Goal: Task Accomplishment & Management: Complete application form

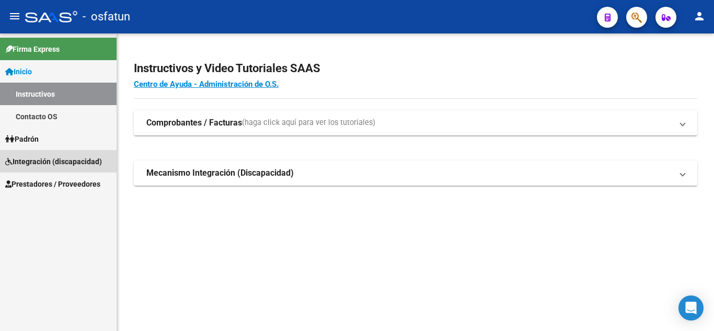
click at [46, 155] on link "Integración (discapacidad)" at bounding box center [58, 161] width 116 height 22
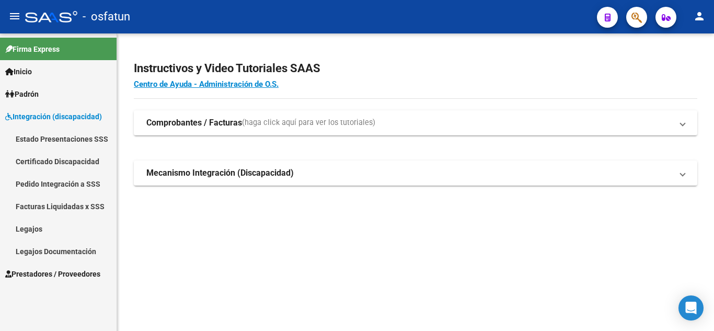
click at [30, 92] on span "Padrón" at bounding box center [21, 93] width 33 height 11
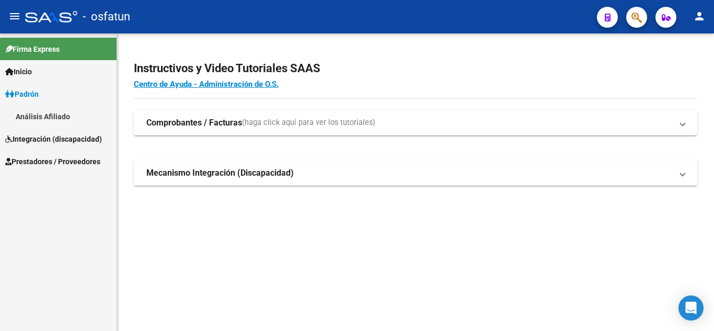
click at [28, 68] on span "Inicio" at bounding box center [18, 71] width 27 height 11
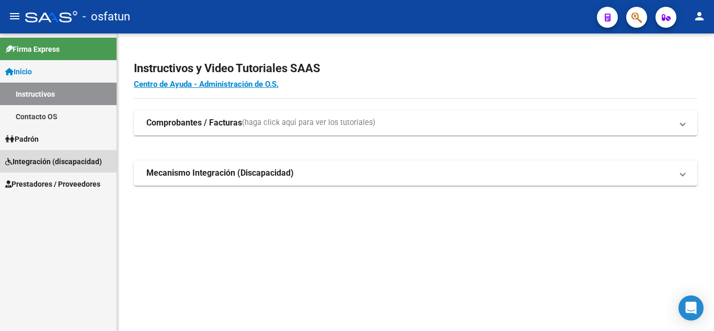
click at [36, 163] on span "Integración (discapacidad)" at bounding box center [53, 161] width 97 height 11
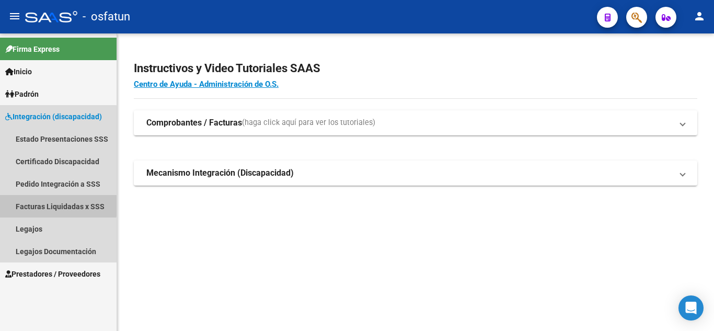
click at [31, 203] on link "Facturas Liquidadas x SSS" at bounding box center [58, 206] width 116 height 22
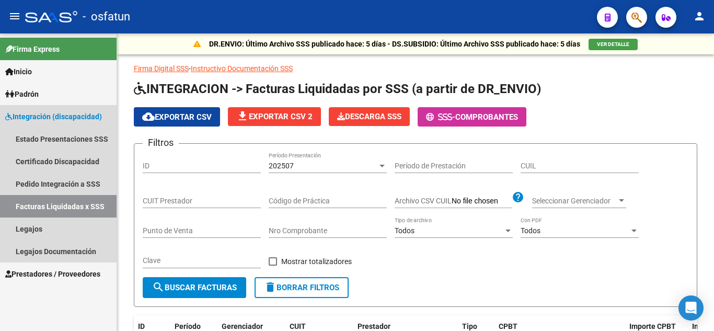
click at [43, 120] on span "Integración (discapacidad)" at bounding box center [53, 116] width 97 height 11
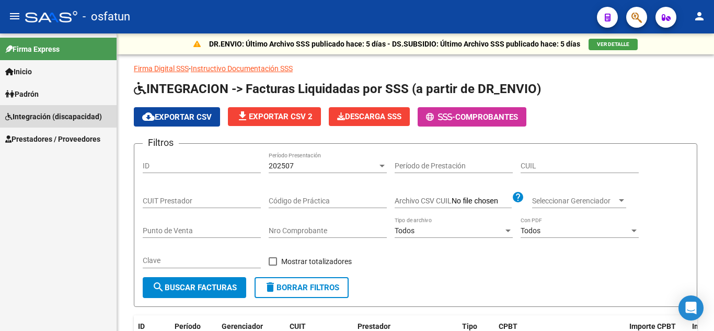
click at [38, 115] on span "Integración (discapacidad)" at bounding box center [53, 116] width 97 height 11
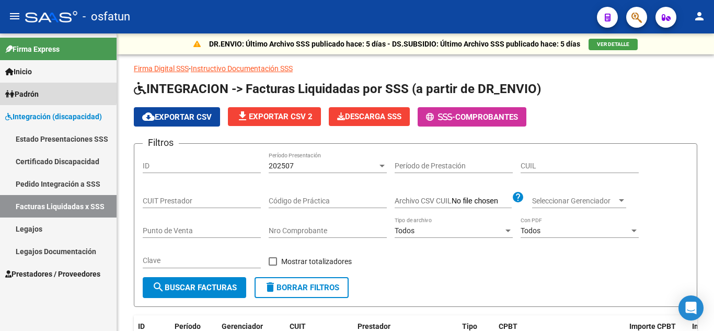
click at [24, 94] on span "Padrón" at bounding box center [21, 93] width 33 height 11
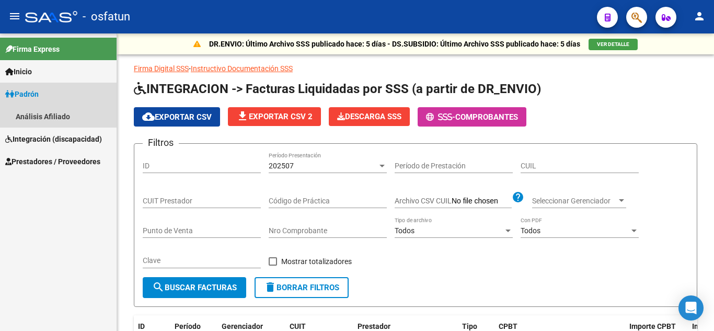
click at [36, 100] on link "Padrón" at bounding box center [58, 94] width 116 height 22
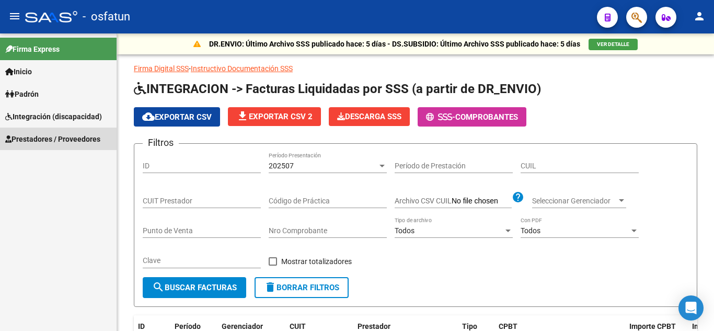
click at [36, 132] on link "Prestadores / Proveedores" at bounding box center [58, 138] width 116 height 22
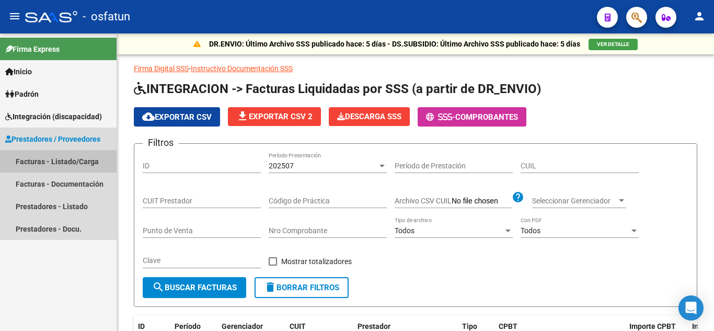
click at [27, 160] on link "Facturas - Listado/Carga" at bounding box center [58, 161] width 116 height 22
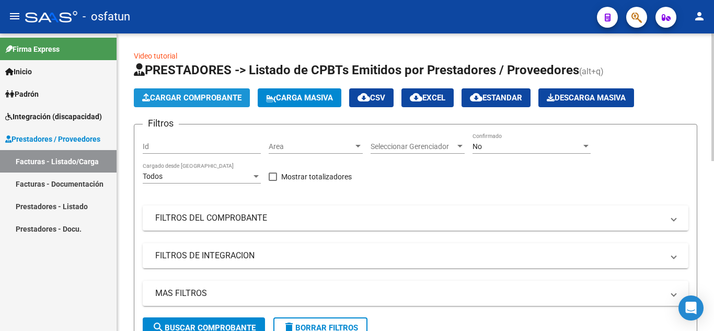
click at [214, 99] on span "Cargar Comprobante" at bounding box center [191, 97] width 99 height 9
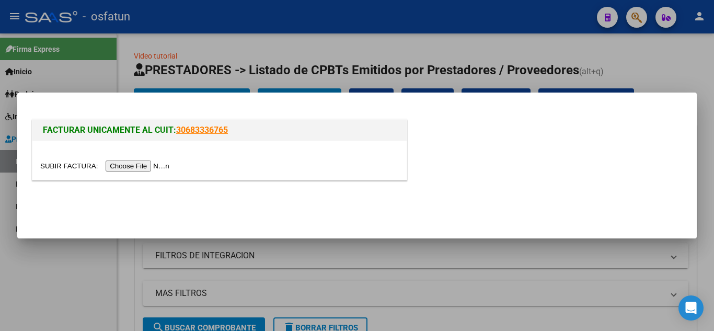
click at [144, 167] on input "file" at bounding box center [106, 165] width 132 height 11
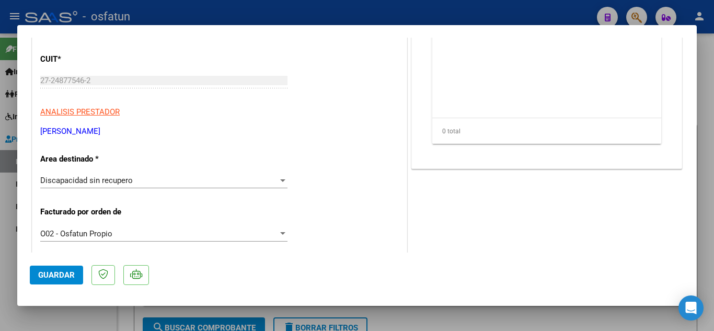
scroll to position [157, 0]
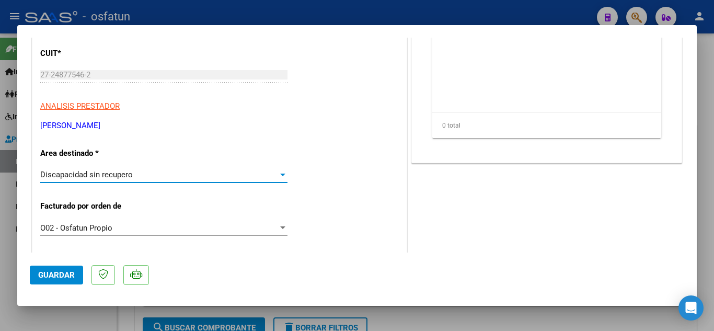
click at [264, 172] on div "Discapacidad sin recupero" at bounding box center [159, 174] width 238 height 9
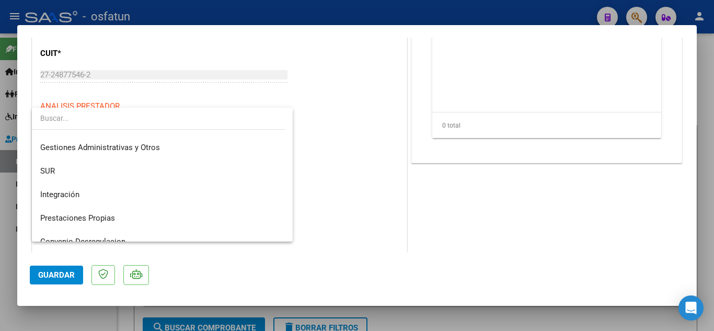
scroll to position [15, 0]
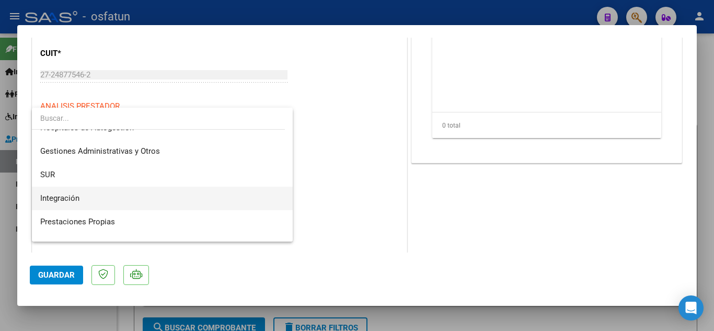
click at [84, 195] on span "Integración" at bounding box center [162, 198] width 244 height 24
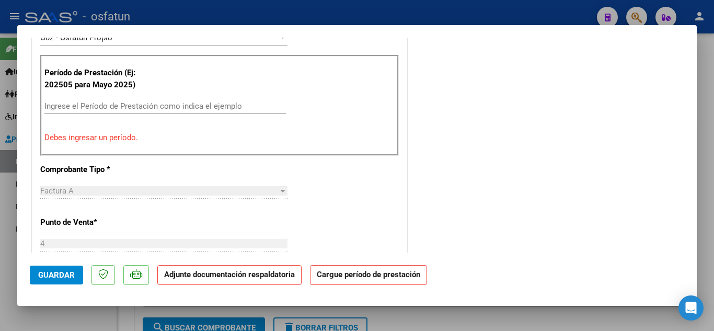
scroll to position [366, 0]
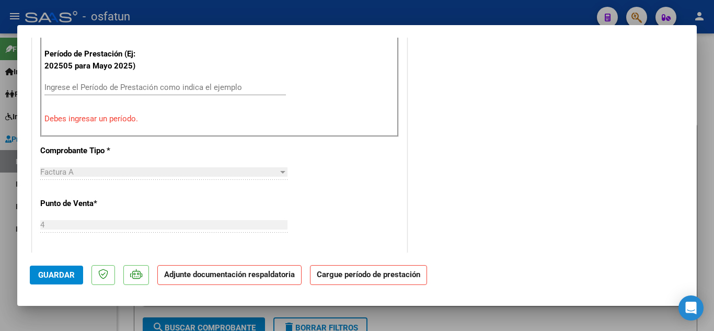
drag, startPoint x: 158, startPoint y: 87, endPoint x: 302, endPoint y: 92, distance: 144.3
click at [170, 87] on input "Ingrese el Período de Prestación como indica el ejemplo" at bounding box center [164, 87] width 241 height 9
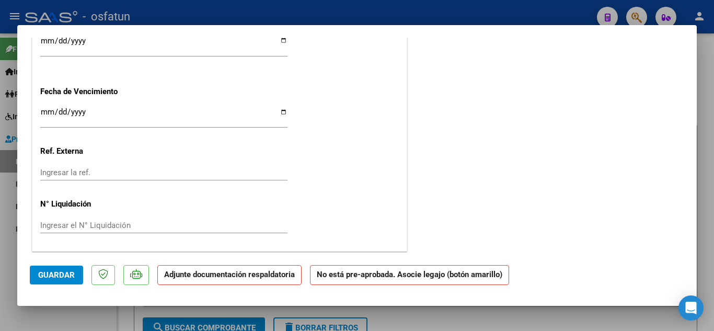
scroll to position [805, 0]
type input "202508"
click at [56, 281] on button "Guardar" at bounding box center [56, 274] width 53 height 19
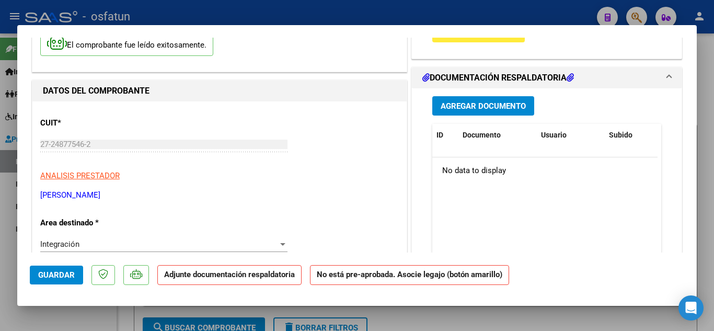
scroll to position [21, 0]
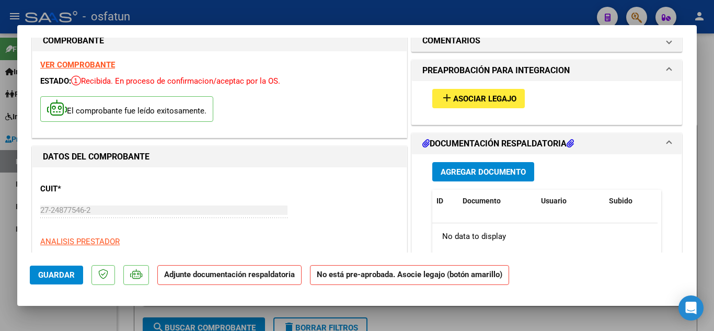
click at [472, 96] on span "Asociar Legajo" at bounding box center [484, 98] width 63 height 9
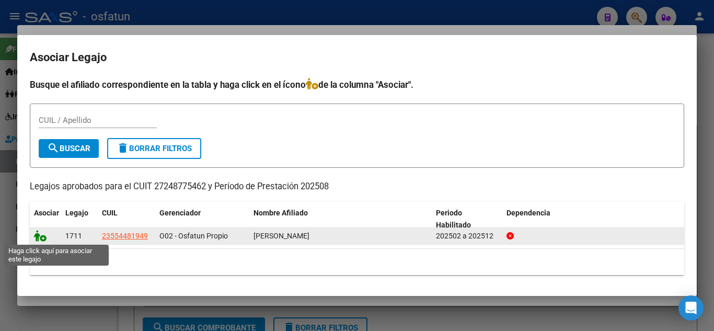
click at [38, 237] on icon at bounding box center [40, 235] width 13 height 11
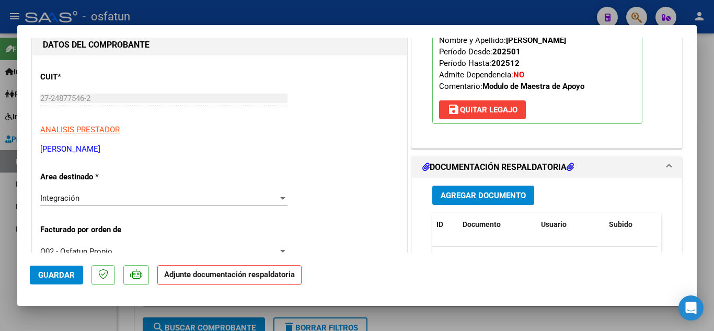
scroll to position [230, 0]
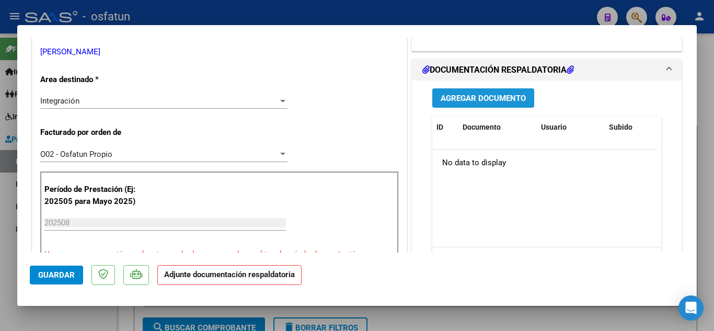
click at [482, 94] on span "Agregar Documento" at bounding box center [482, 98] width 85 height 9
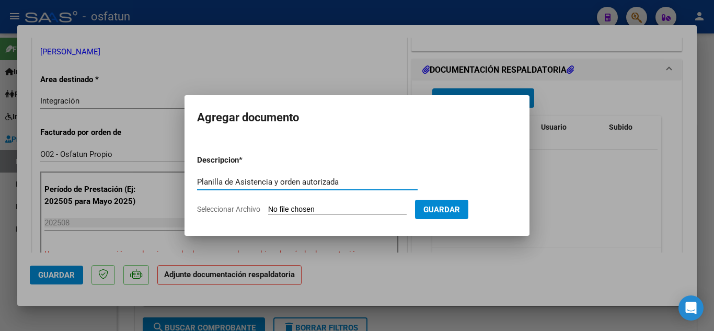
type input "Planilla de Asistencia y orden autorizada"
click at [296, 211] on input "Seleccionar Archivo" at bounding box center [337, 210] width 138 height 10
type input "C:\fakepath\Planilla de Asistencia y orden autorizada.pdf"
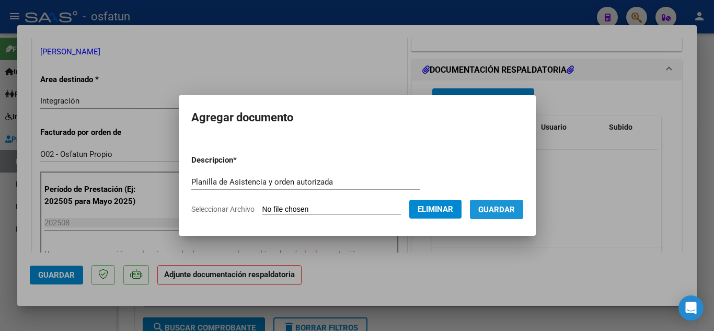
click at [497, 212] on span "Guardar" at bounding box center [496, 209] width 37 height 9
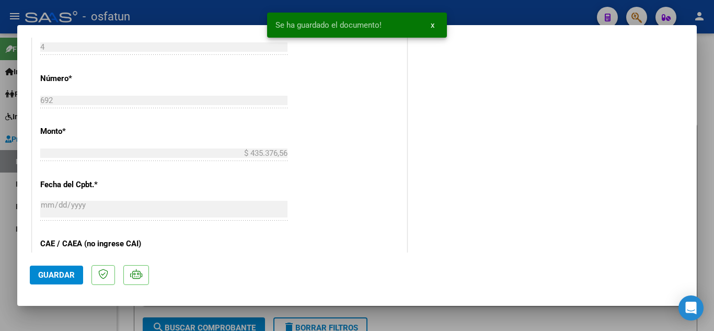
scroll to position [544, 0]
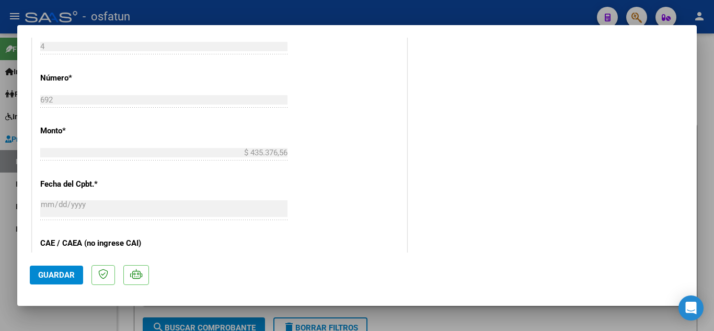
click at [58, 273] on span "Guardar" at bounding box center [56, 274] width 37 height 9
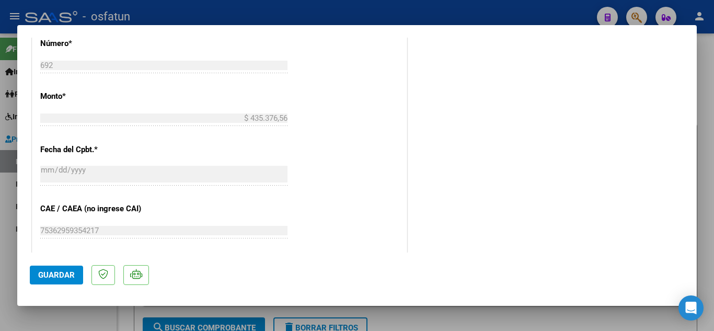
scroll to position [596, 0]
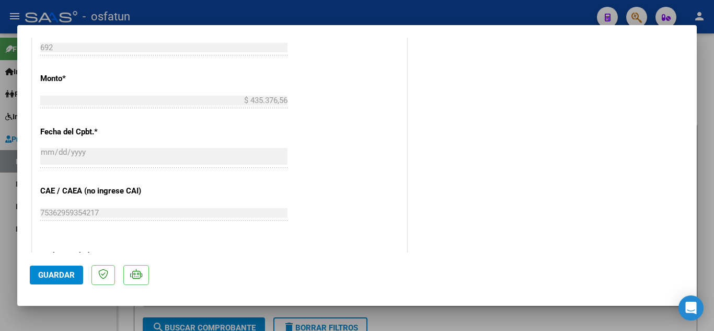
click at [53, 282] on button "Guardar" at bounding box center [56, 274] width 53 height 19
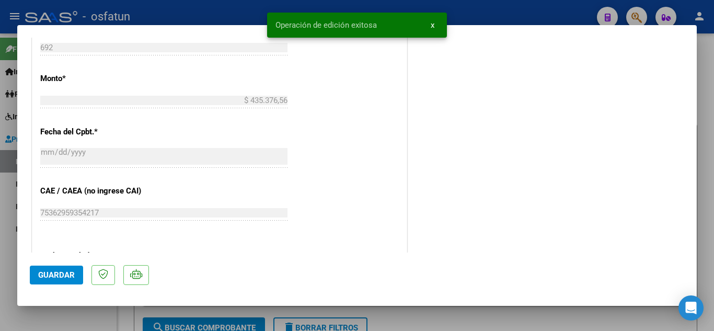
click at [262, 3] on div "Operación de edición exitosa x" at bounding box center [356, 25] width 205 height 50
click at [239, 10] on div at bounding box center [357, 165] width 714 height 331
type input "$ 0,00"
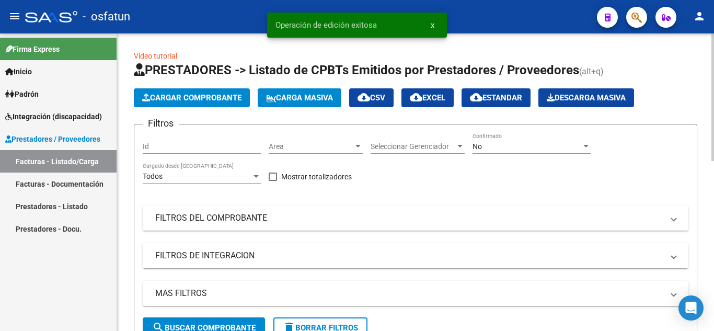
scroll to position [209, 0]
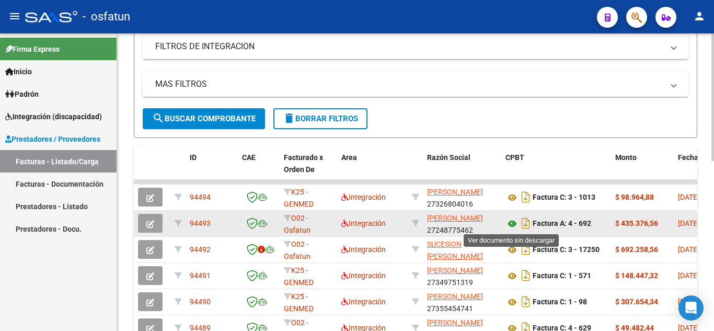
click at [510, 221] on icon at bounding box center [512, 223] width 14 height 13
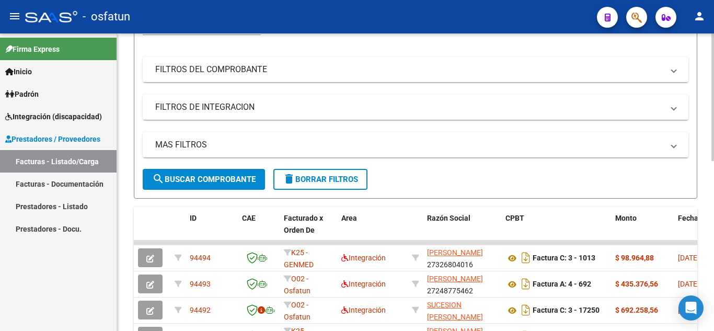
scroll to position [0, 0]
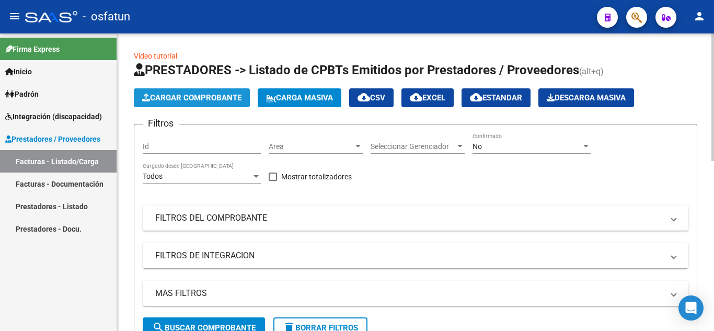
click at [204, 91] on button "Cargar Comprobante" at bounding box center [192, 97] width 116 height 19
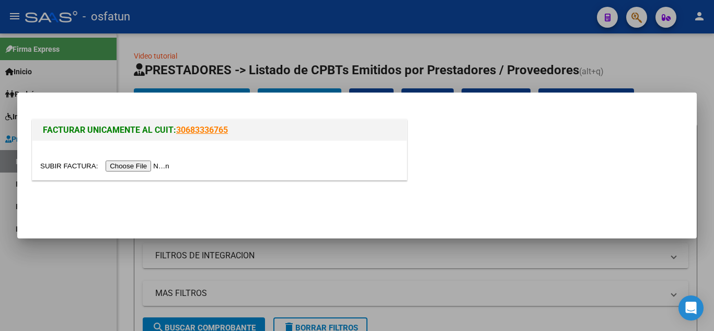
click at [154, 168] on input "file" at bounding box center [106, 165] width 132 height 11
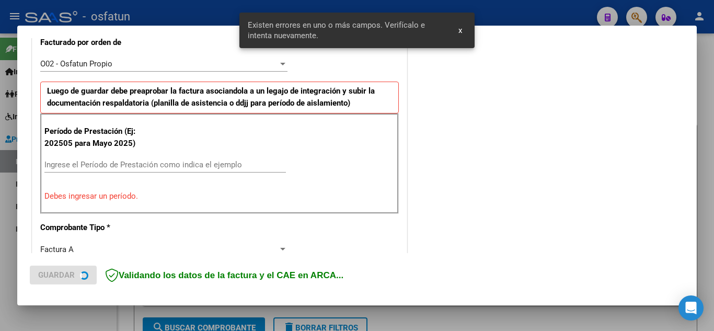
scroll to position [309, 0]
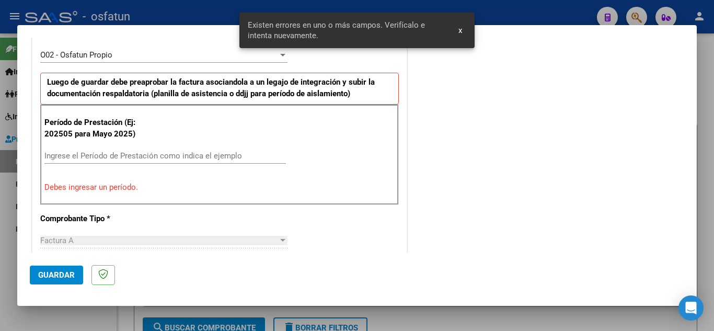
drag, startPoint x: 175, startPoint y: 149, endPoint x: 210, endPoint y: 153, distance: 35.2
click at [192, 149] on div "Ingrese el Período de Prestación como indica el ejemplo" at bounding box center [164, 156] width 241 height 16
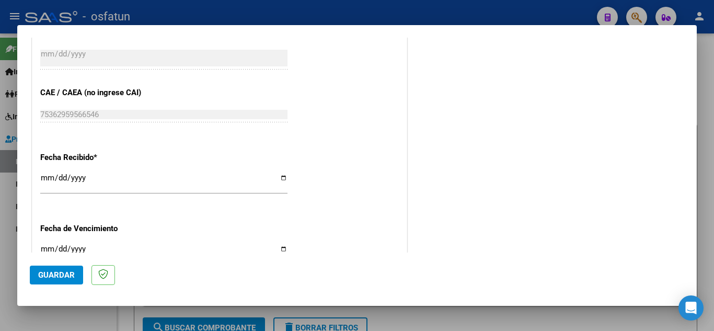
scroll to position [817, 0]
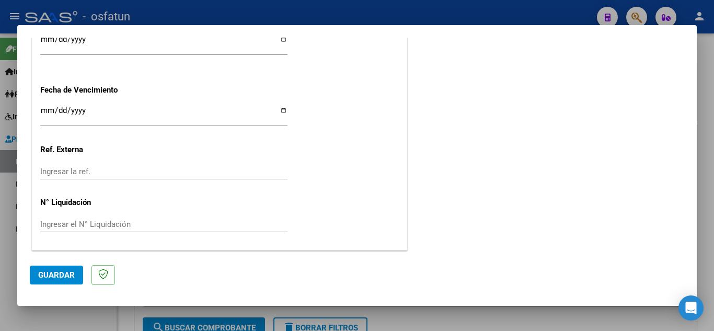
type input "202508"
click at [57, 274] on span "Guardar" at bounding box center [56, 274] width 37 height 9
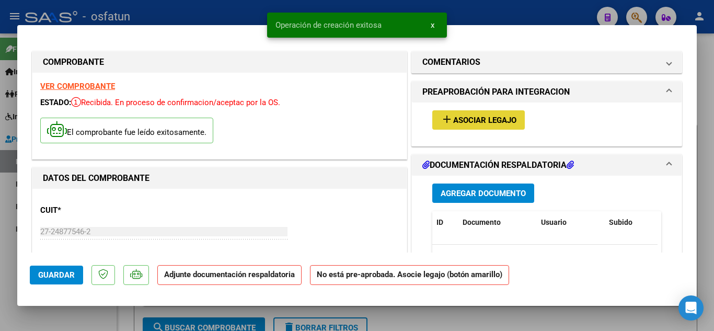
click at [482, 115] on span "Asociar Legajo" at bounding box center [484, 119] width 63 height 9
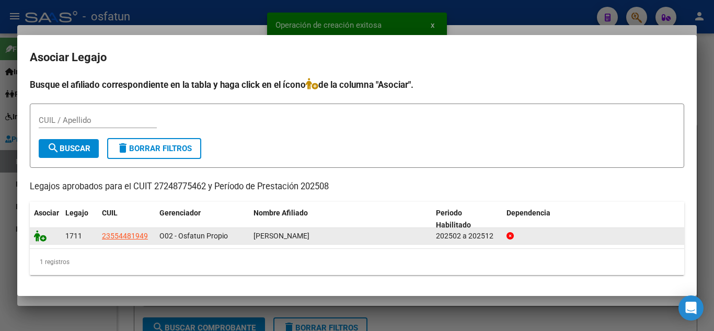
click at [34, 234] on datatable-body-cell at bounding box center [45, 236] width 31 height 16
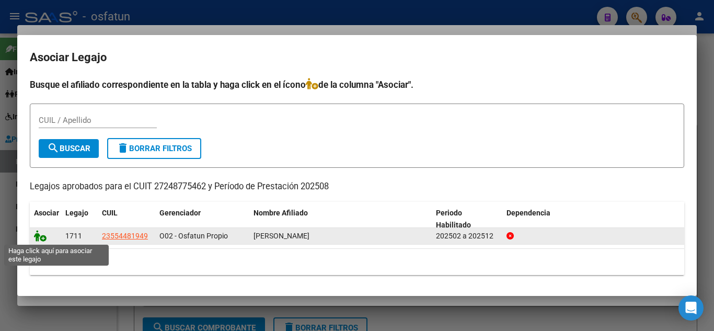
click at [37, 232] on icon at bounding box center [40, 235] width 13 height 11
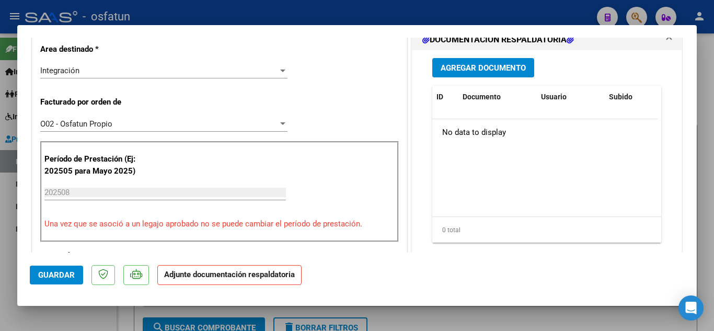
scroll to position [261, 0]
click at [448, 67] on span "Agregar Documento" at bounding box center [482, 67] width 85 height 9
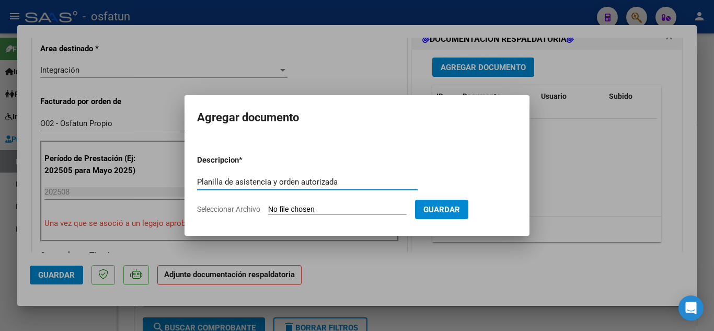
type input "Planilla de asistencia y orden autorizada"
drag, startPoint x: 274, startPoint y: 216, endPoint x: 281, endPoint y: 215, distance: 6.9
click at [279, 216] on form "Descripcion * Planilla de asistencia y orden autorizada Escriba aquí una descri…" at bounding box center [357, 184] width 320 height 76
click at [293, 211] on input "Seleccionar Archivo" at bounding box center [337, 210] width 138 height 10
type input "C:\fakepath\Planilla de Asistencia y orden autorizada.pdf"
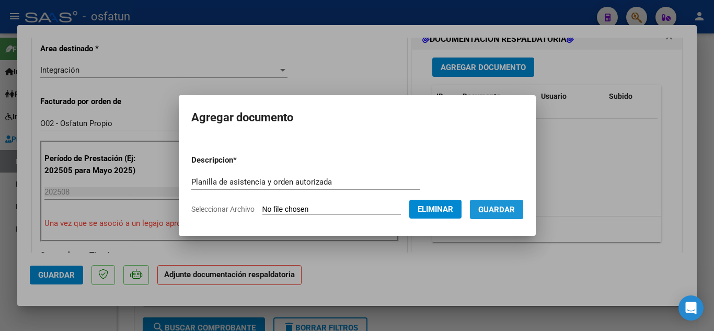
click at [492, 205] on span "Guardar" at bounding box center [496, 209] width 37 height 9
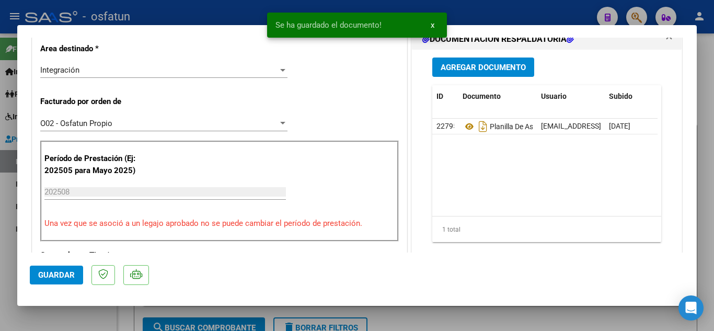
click at [209, 8] on div at bounding box center [357, 165] width 714 height 331
type input "$ 0,00"
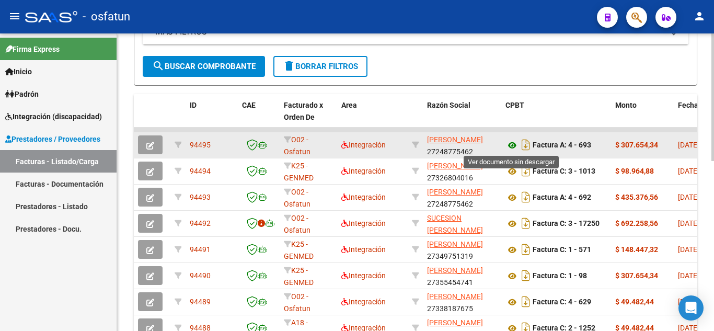
click at [513, 147] on icon at bounding box center [512, 145] width 14 height 13
